Goal: Find specific fact: Find specific fact

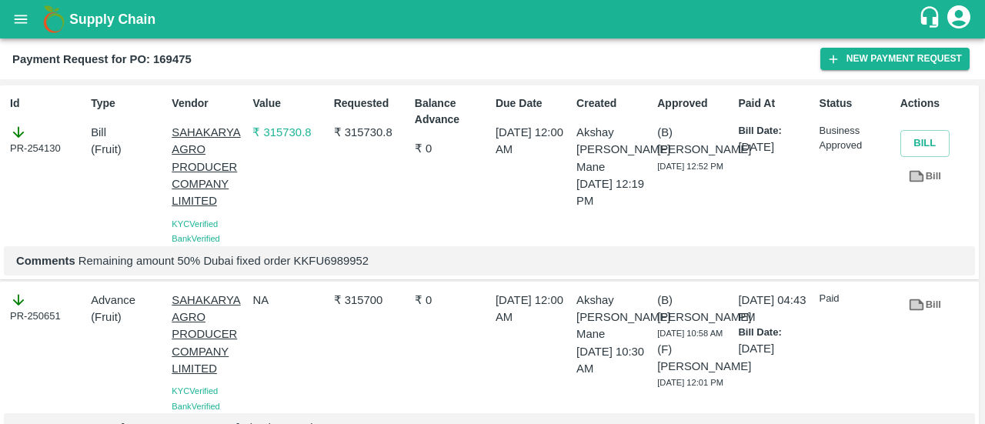
click at [315, 267] on p "Comments Remaining amount 50% Dubai fixed order KKFU6989952" at bounding box center [489, 260] width 946 height 17
copy p "KKFU6989952"
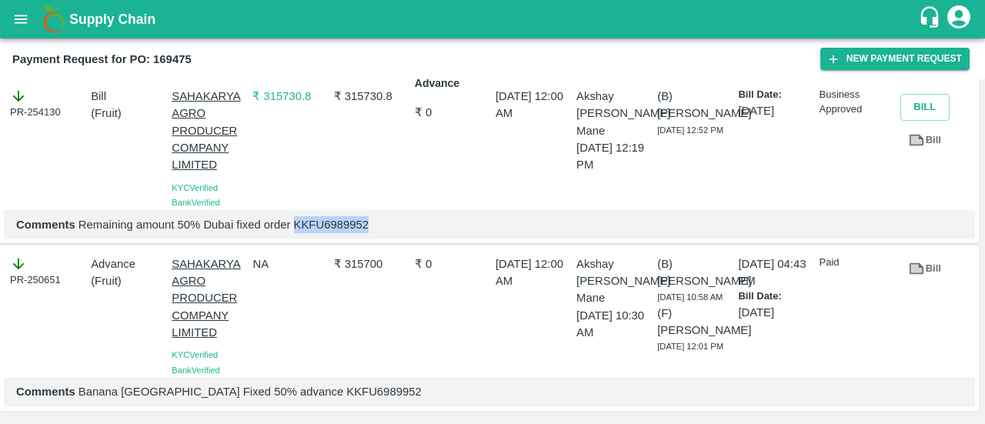
scroll to position [62, 0]
copy p "KKFU6989952"
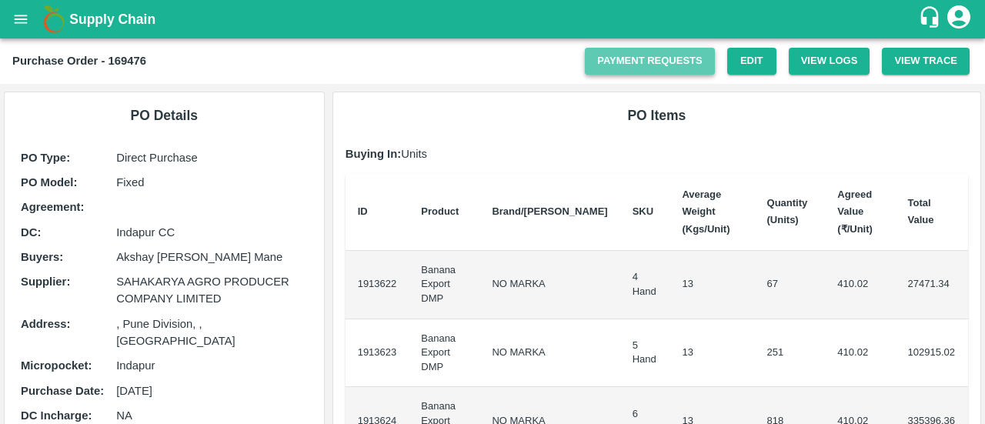
click at [618, 70] on link "Payment Requests" at bounding box center [650, 61] width 130 height 27
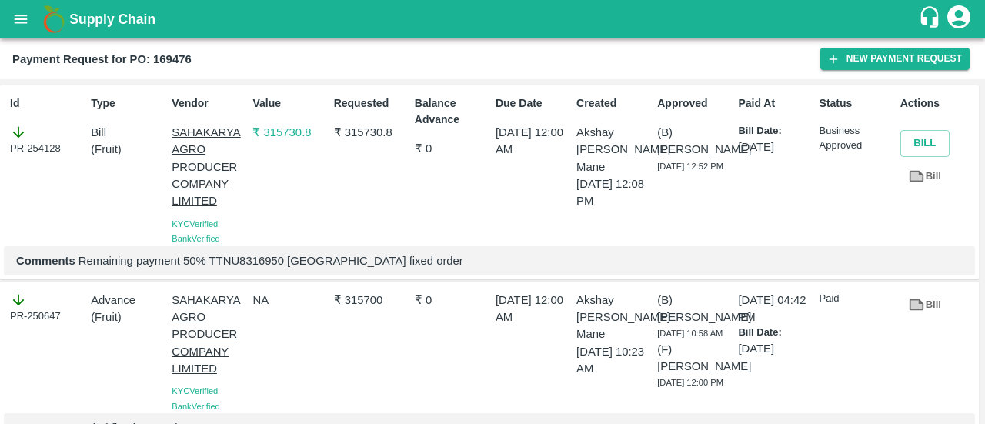
click at [229, 262] on p "Comments Remaining payment 50% TTNU8316950 Dubai fixed order" at bounding box center [489, 260] width 946 height 17
copy p "TTNU8316950"
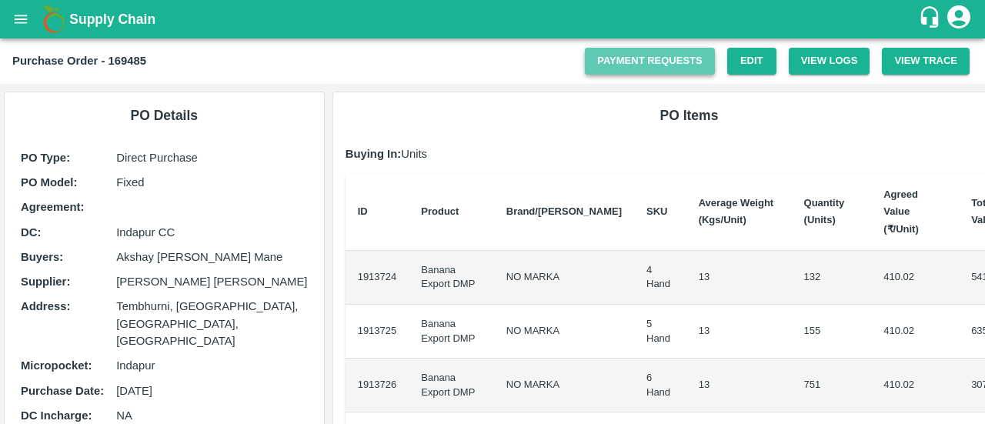
click at [631, 59] on link "Payment Requests" at bounding box center [650, 61] width 130 height 27
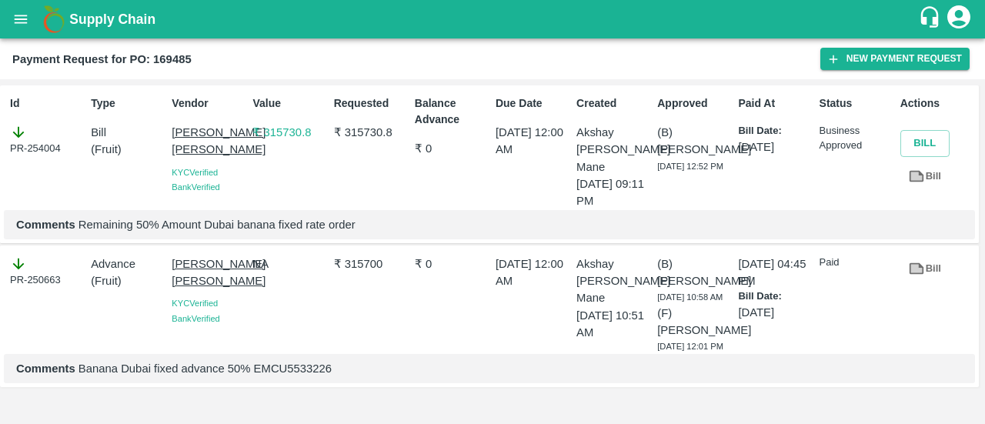
scroll to position [27, 0]
click at [302, 377] on p "Comments Banana Dubai fixed advance 50% EMCU5533226" at bounding box center [489, 368] width 946 height 17
copy p "EMCU5533226"
click at [302, 377] on p "Comments Banana Dubai fixed advance 50% EMCU5533226" at bounding box center [489, 368] width 946 height 17
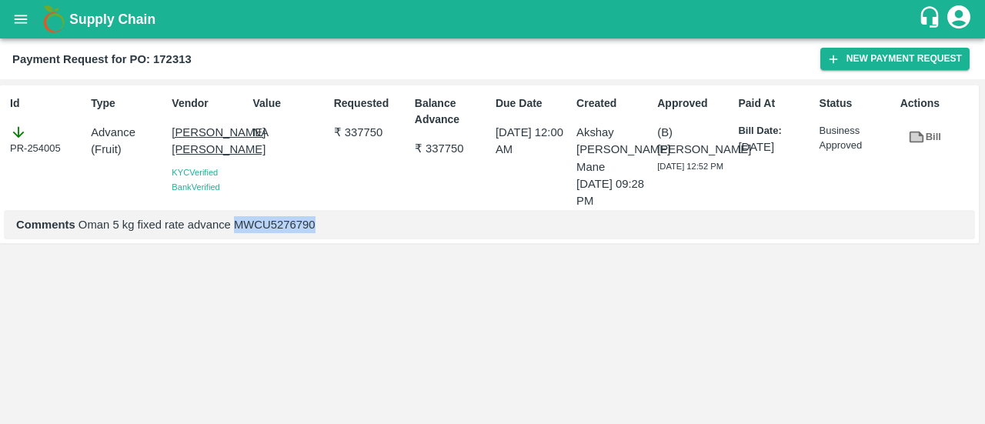
copy p "MWCU5276790"
drag, startPoint x: 235, startPoint y: 230, endPoint x: 327, endPoint y: 230, distance: 92.3
click at [327, 230] on p "Comments Oman 5 kg fixed rate advance MWCU5276790" at bounding box center [489, 224] width 946 height 17
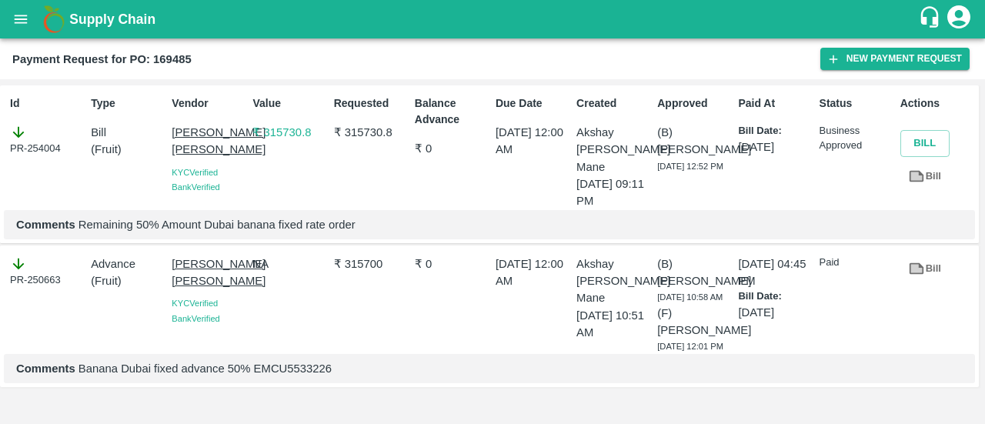
scroll to position [27, 0]
click at [355, 255] on p "₹ 315700" at bounding box center [371, 263] width 75 height 17
copy p "315700"
click at [355, 255] on p "₹ 315700" at bounding box center [371, 263] width 75 height 17
click at [362, 124] on p "₹ 315730.8" at bounding box center [371, 132] width 75 height 17
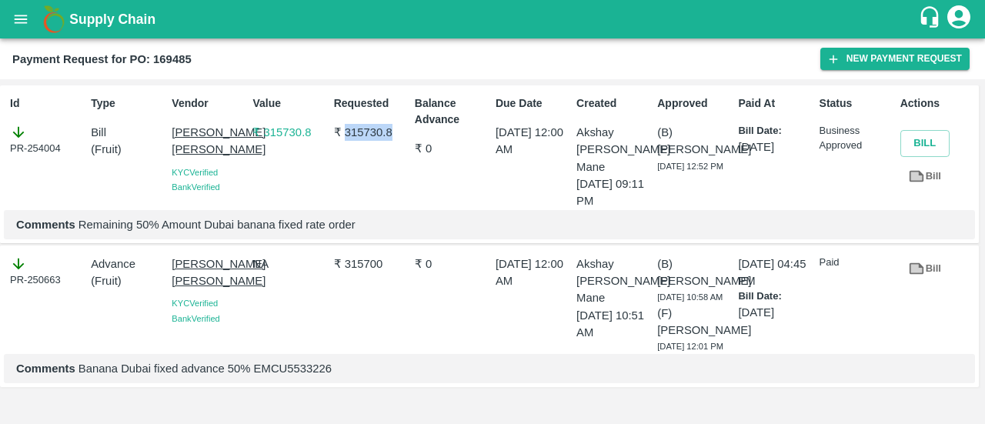
click at [362, 124] on p "₹ 315730.8" at bounding box center [371, 132] width 75 height 17
copy p "315730.8"
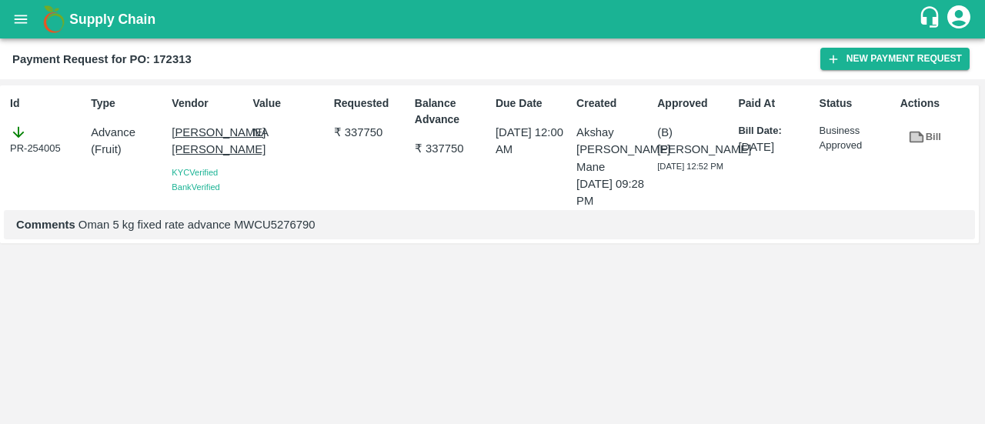
click at [282, 221] on p "Comments Oman 5 kg fixed rate advance MWCU5276790" at bounding box center [489, 224] width 946 height 17
click at [354, 128] on p "₹ 337750" at bounding box center [371, 132] width 75 height 17
copy p "337750"
click at [354, 128] on p "₹ 337750" at bounding box center [371, 132] width 75 height 17
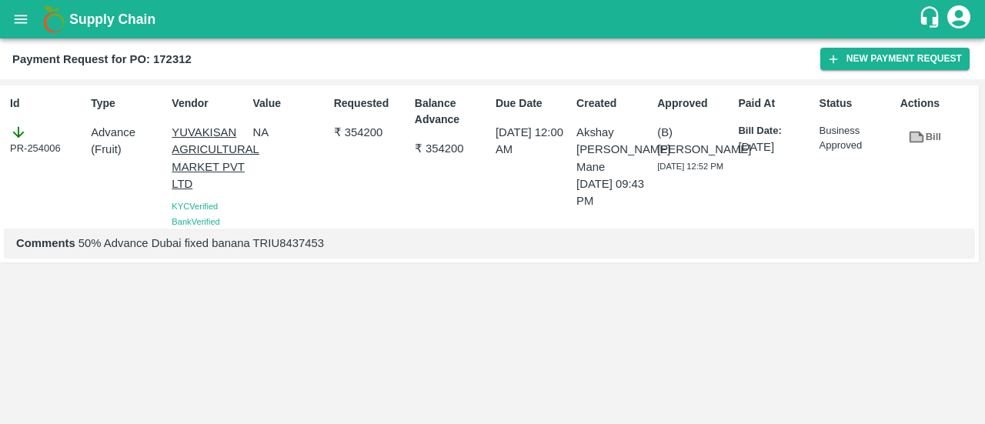
click at [288, 241] on p "Comments 50% Advance Dubai fixed banana TRIU8437453" at bounding box center [489, 243] width 946 height 17
copy p "TRIU8437453"
click at [288, 241] on p "Comments 50% Advance Dubai fixed banana TRIU8437453" at bounding box center [489, 243] width 946 height 17
click at [360, 133] on p "₹ 354200" at bounding box center [371, 132] width 75 height 17
copy p "354200"
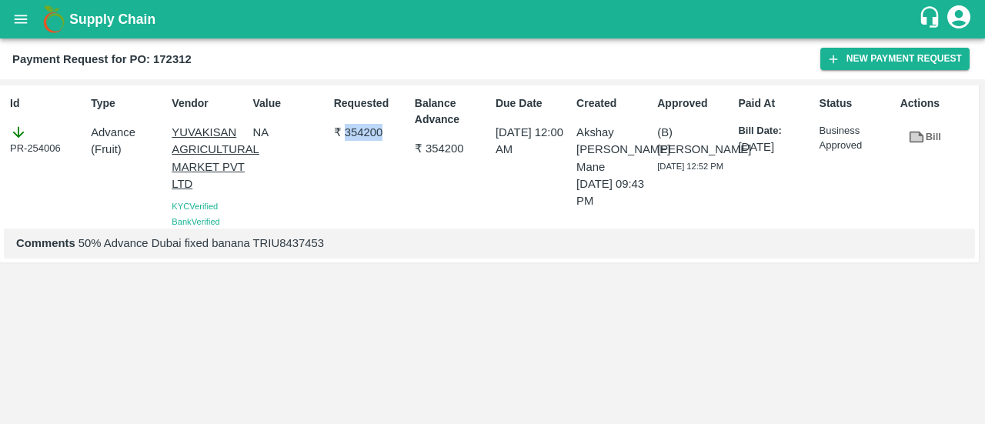
click at [360, 133] on p "₹ 354200" at bounding box center [371, 132] width 75 height 17
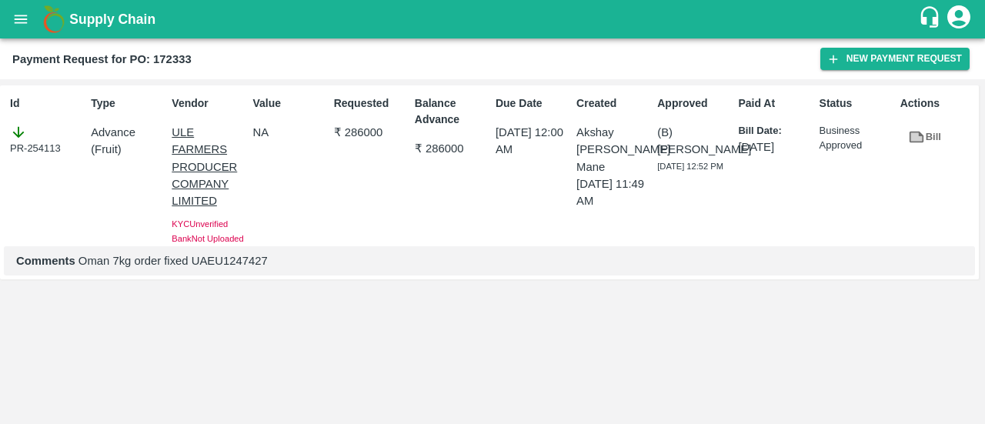
click at [266, 262] on p "Comments Oman 7kg order fixed UAEU1247427" at bounding box center [489, 260] width 946 height 17
copy p "UAEU1247427"
click at [431, 142] on p "₹ 286000" at bounding box center [452, 148] width 75 height 17
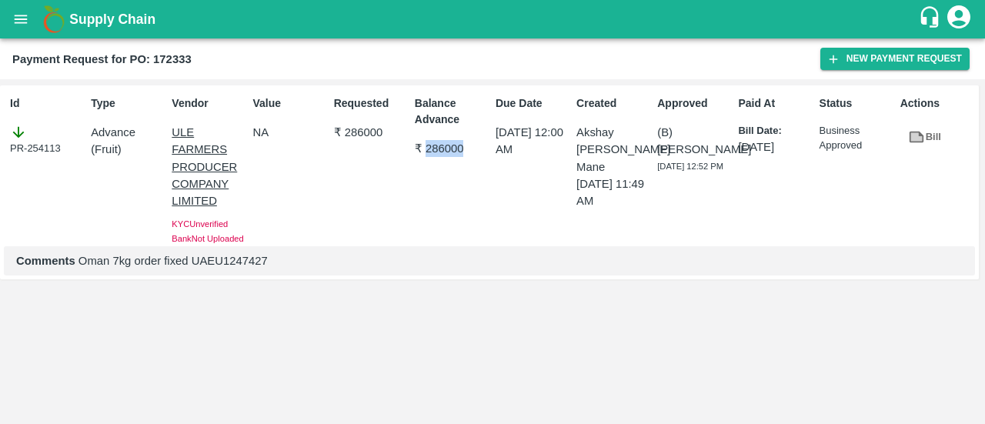
copy p "286000"
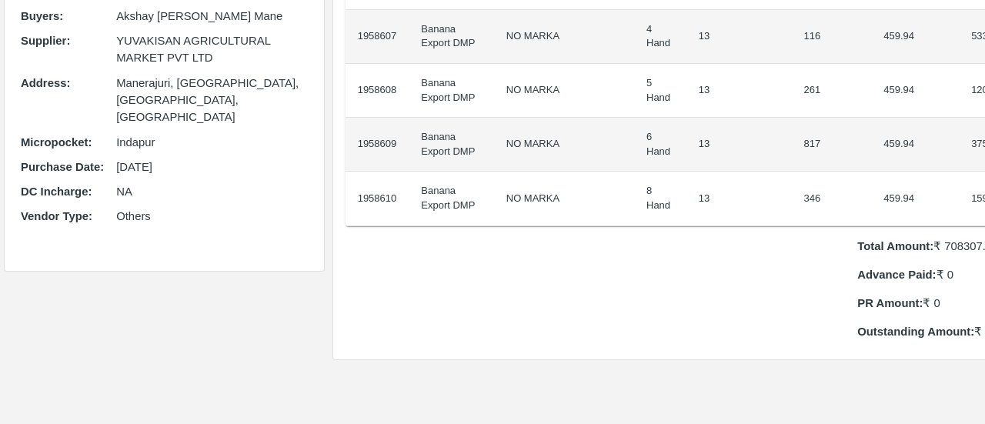
scroll to position [240, 0]
click at [921, 245] on p "Total Amount: ₹ 708307.6" at bounding box center [944, 246] width 175 height 17
copy p "708307.6"
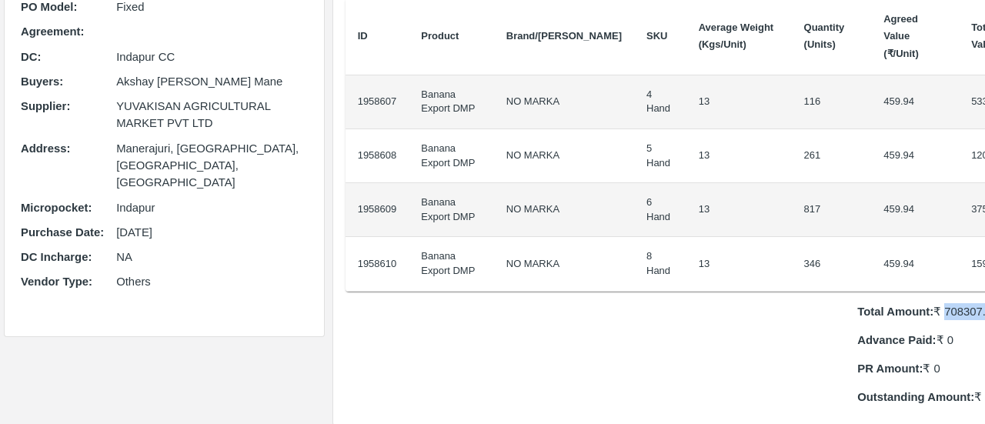
scroll to position [175, 0]
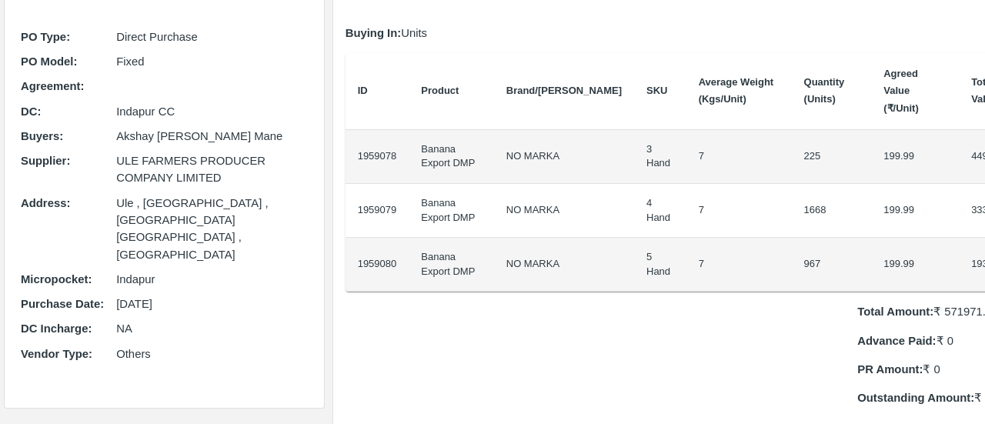
scroll to position [132, 0]
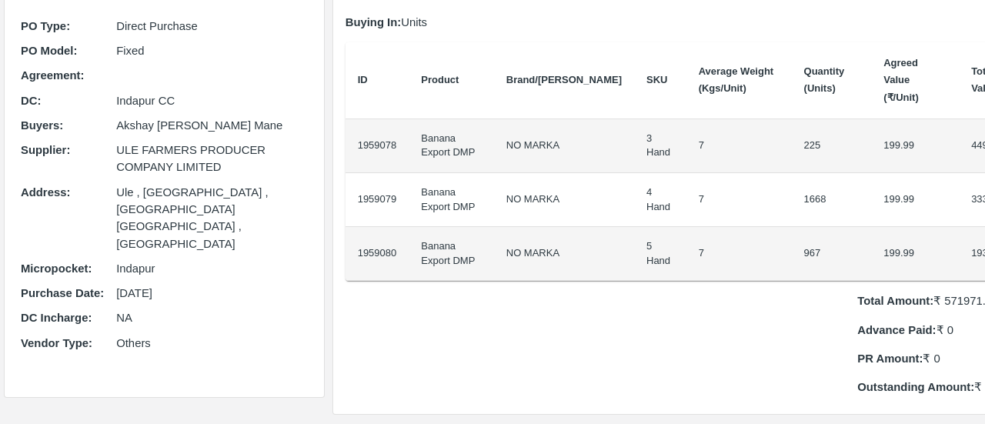
click at [909, 302] on p "Total Amount: ₹ 571971.4" at bounding box center [944, 300] width 175 height 17
copy p "571971.4"
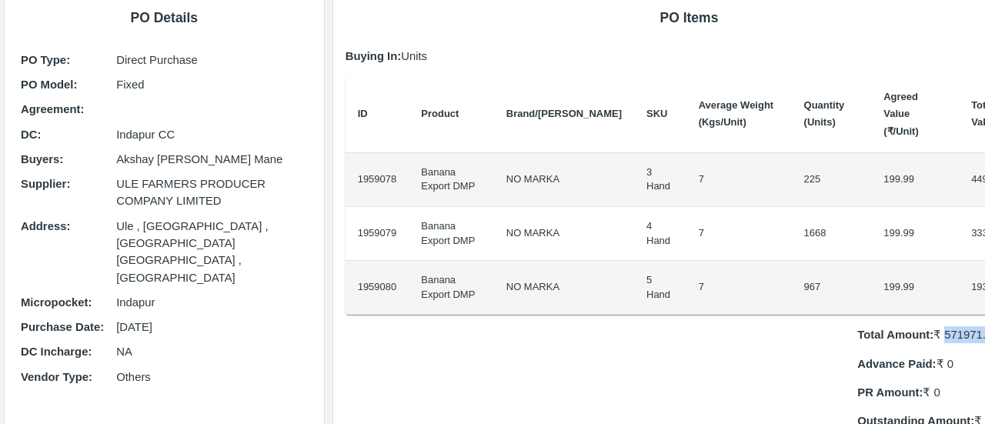
scroll to position [0, 0]
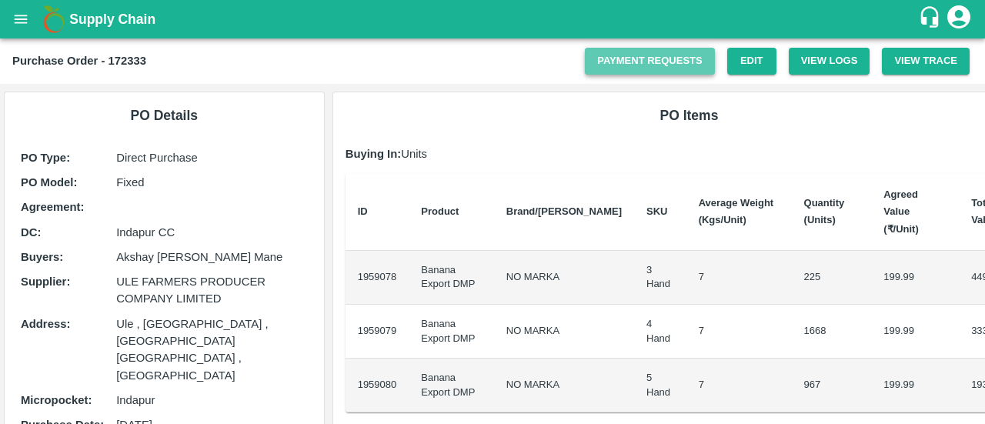
click at [691, 65] on link "Payment Requests" at bounding box center [650, 61] width 130 height 27
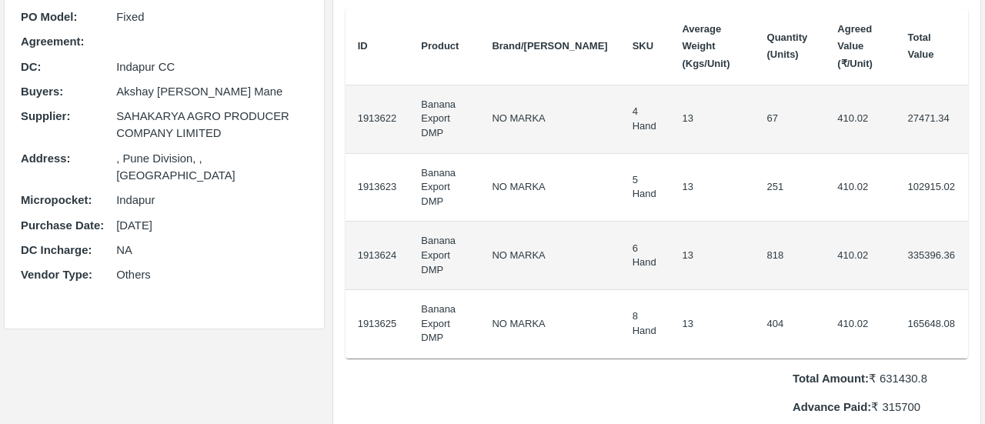
scroll to position [166, 0]
click at [895, 369] on p "Total Amount: ₹ 631430.8" at bounding box center [879, 377] width 175 height 17
copy p "631430.8"
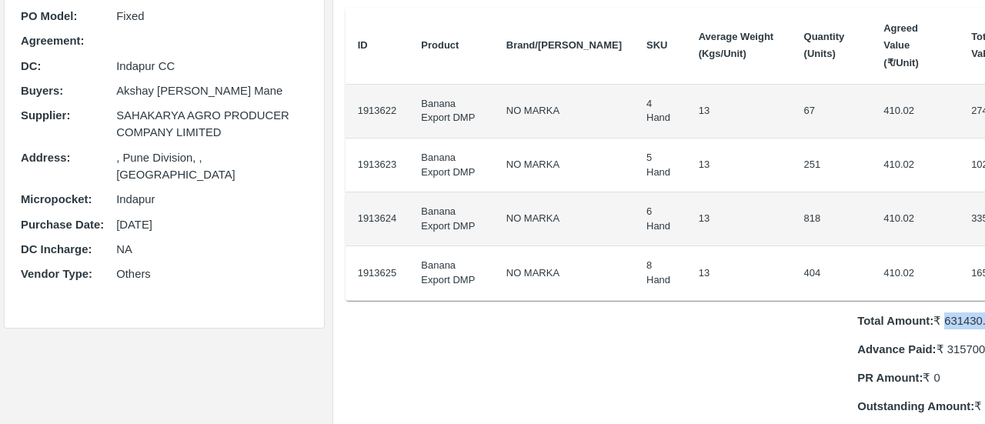
click at [895, 319] on p "Total Amount: ₹ 631430.8" at bounding box center [944, 320] width 175 height 17
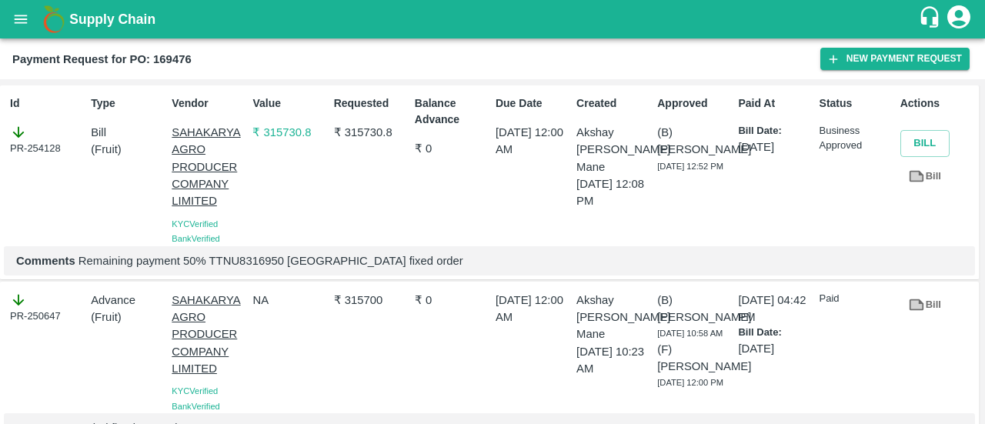
click at [236, 265] on p "Comments Remaining payment 50% TTNU8316950 Dubai fixed order" at bounding box center [489, 260] width 946 height 17
copy p "TTNU8316950"
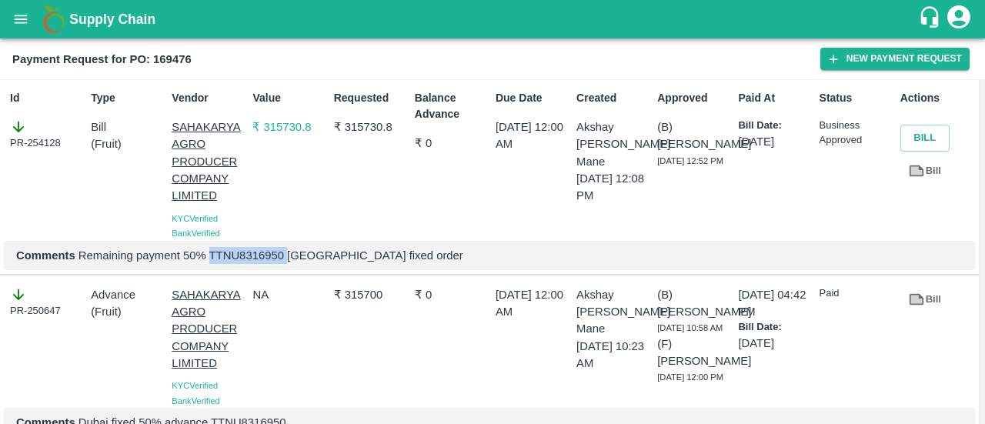
scroll to position [5, 0]
click at [343, 119] on p "₹ 315730.8" at bounding box center [371, 127] width 75 height 17
copy p "315730.8"
click at [343, 119] on p "₹ 315730.8" at bounding box center [371, 127] width 75 height 17
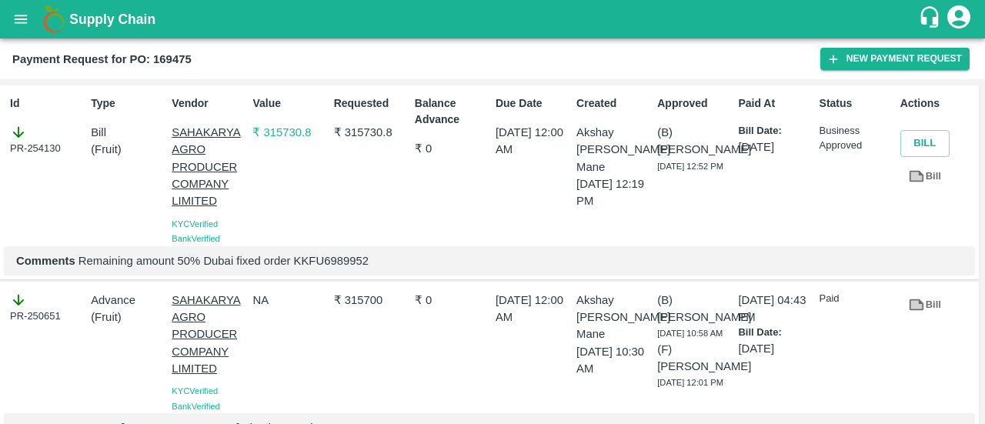
click at [339, 255] on p "Comments Remaining amount 50% Dubai fixed order KKFU6989952" at bounding box center [489, 260] width 946 height 17
copy p "KKFU6989952"
click at [339, 255] on p "Comments Remaining amount 50% Dubai fixed order KKFU6989952" at bounding box center [489, 260] width 946 height 17
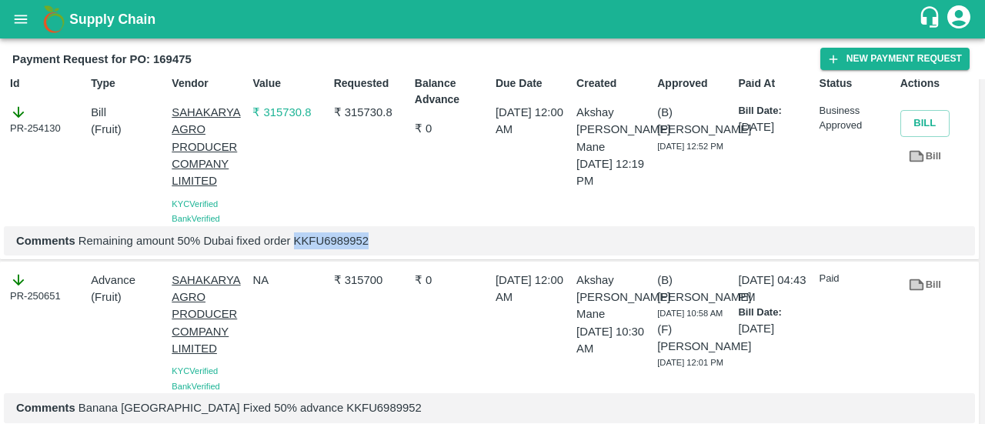
scroll to position [19, 0]
click at [354, 115] on p "₹ 315730.8" at bounding box center [371, 113] width 75 height 17
copy p "315730.8"
click at [354, 115] on p "₹ 315730.8" at bounding box center [371, 113] width 75 height 17
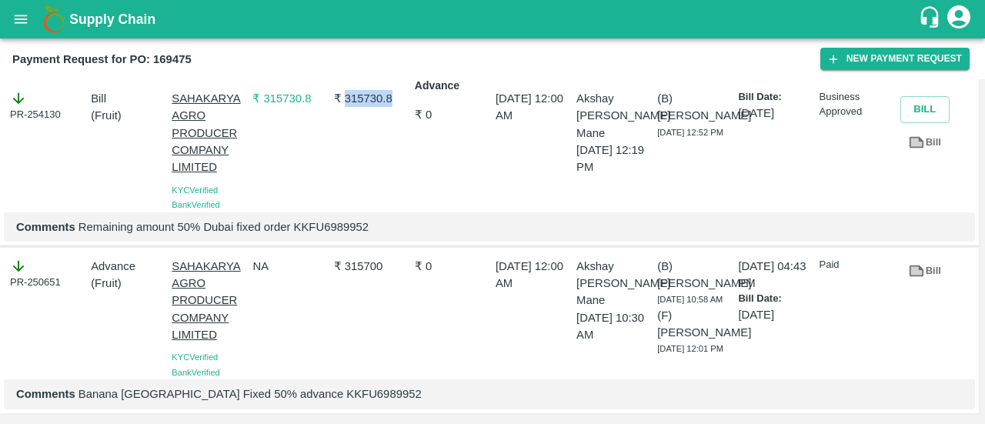
scroll to position [62, 0]
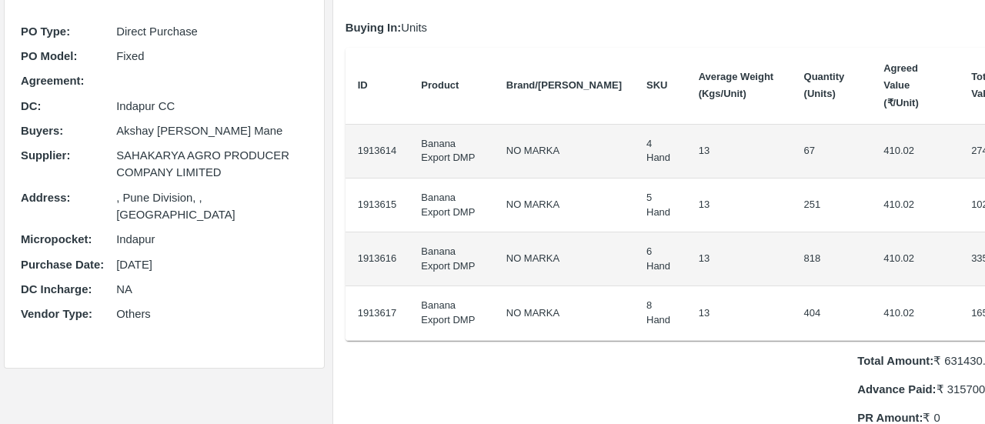
scroll to position [158, 0]
